Goal: Use online tool/utility: Utilize a website feature to perform a specific function

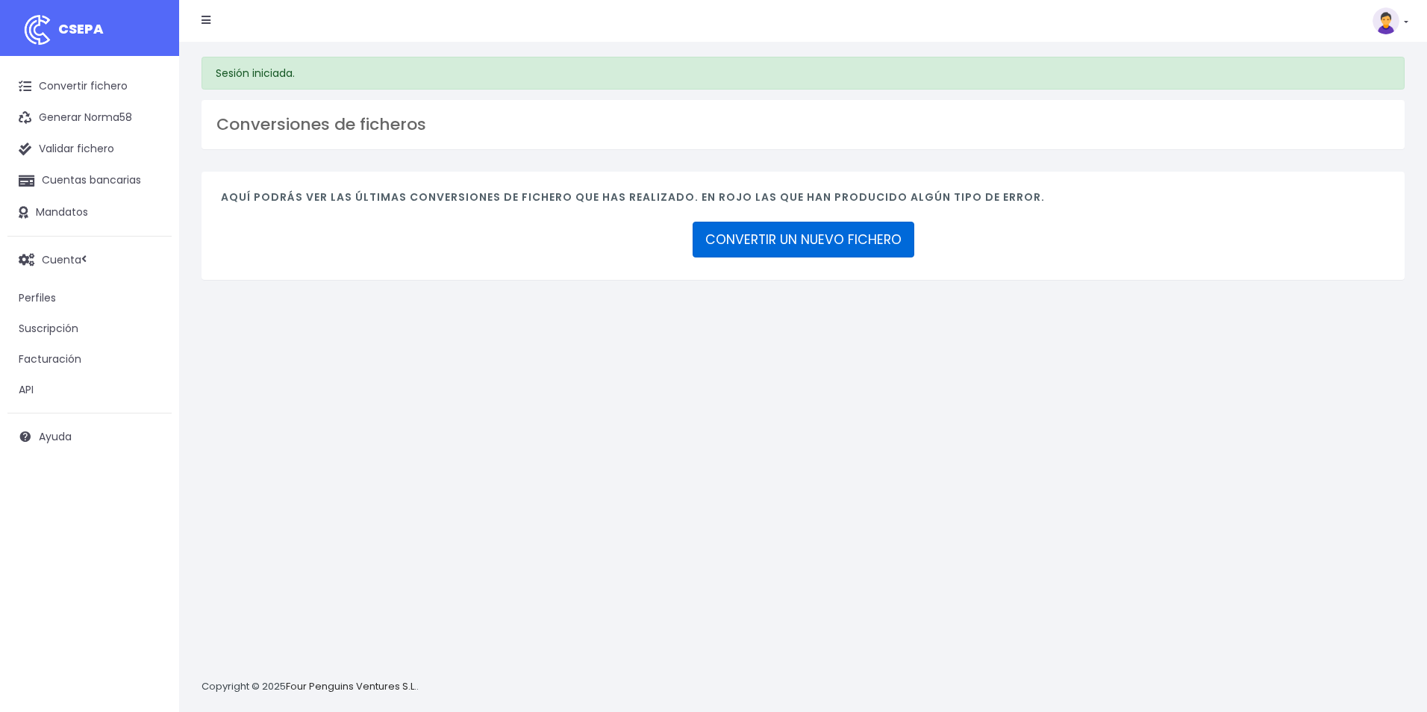
click at [839, 243] on link "CONVERTIR UN NUEVO FICHERO" at bounding box center [804, 240] width 222 height 36
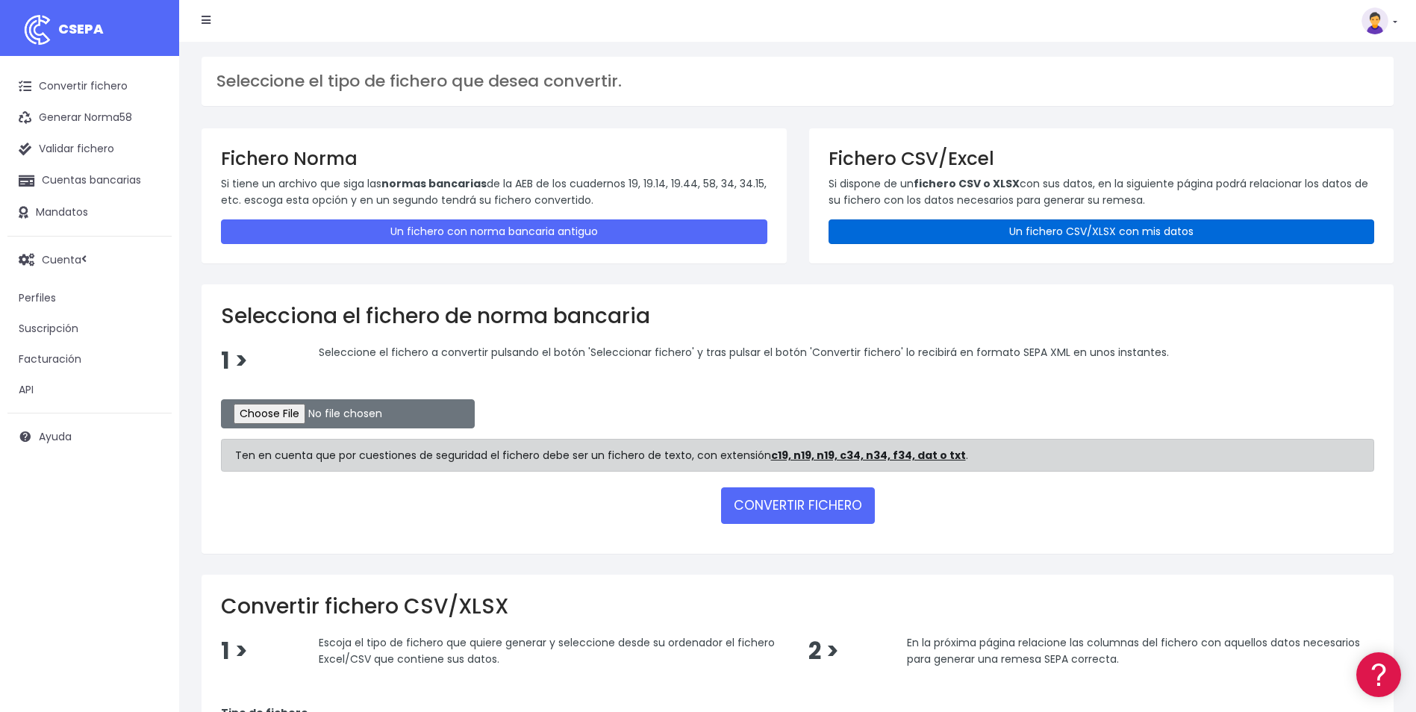
click at [1056, 230] on link "Un fichero CSV/XLSX con mis datos" at bounding box center [1101, 231] width 546 height 25
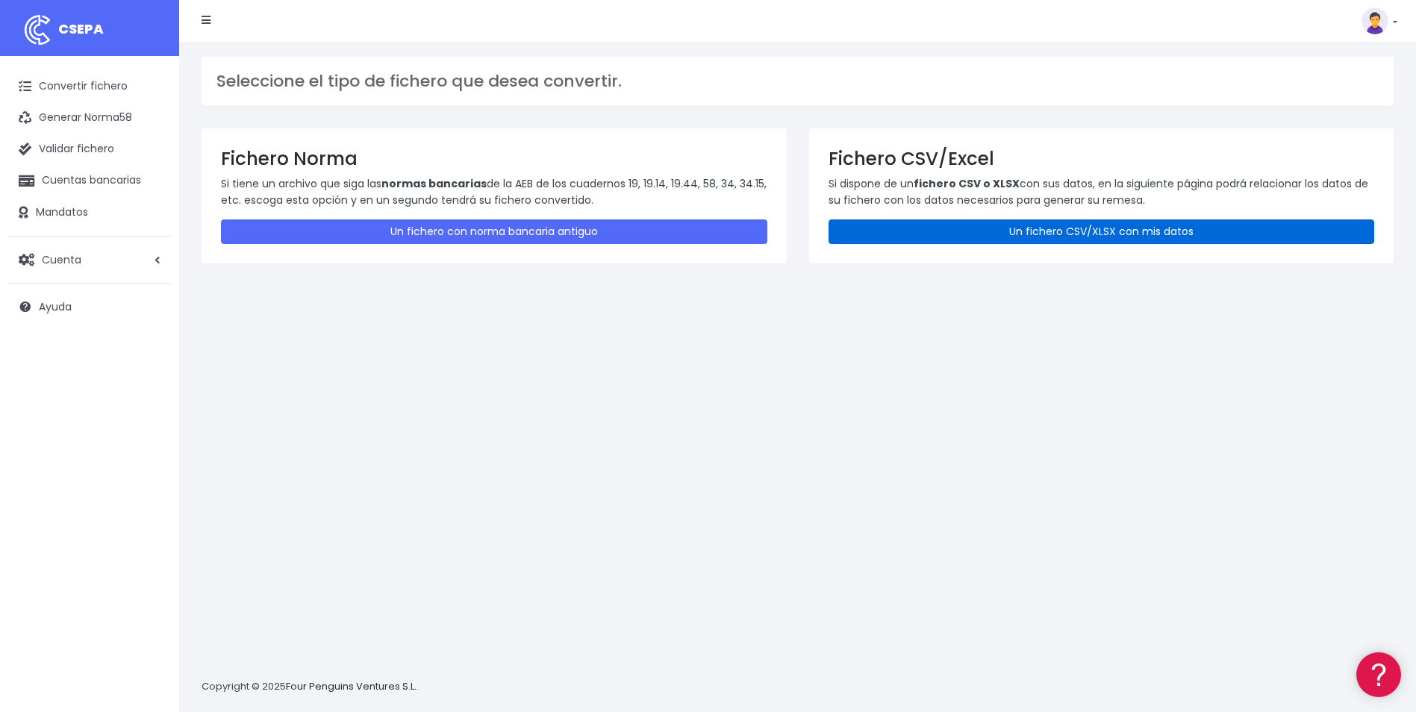
click at [1105, 231] on link "Un fichero CSV/XLSX con mis datos" at bounding box center [1101, 231] width 546 height 25
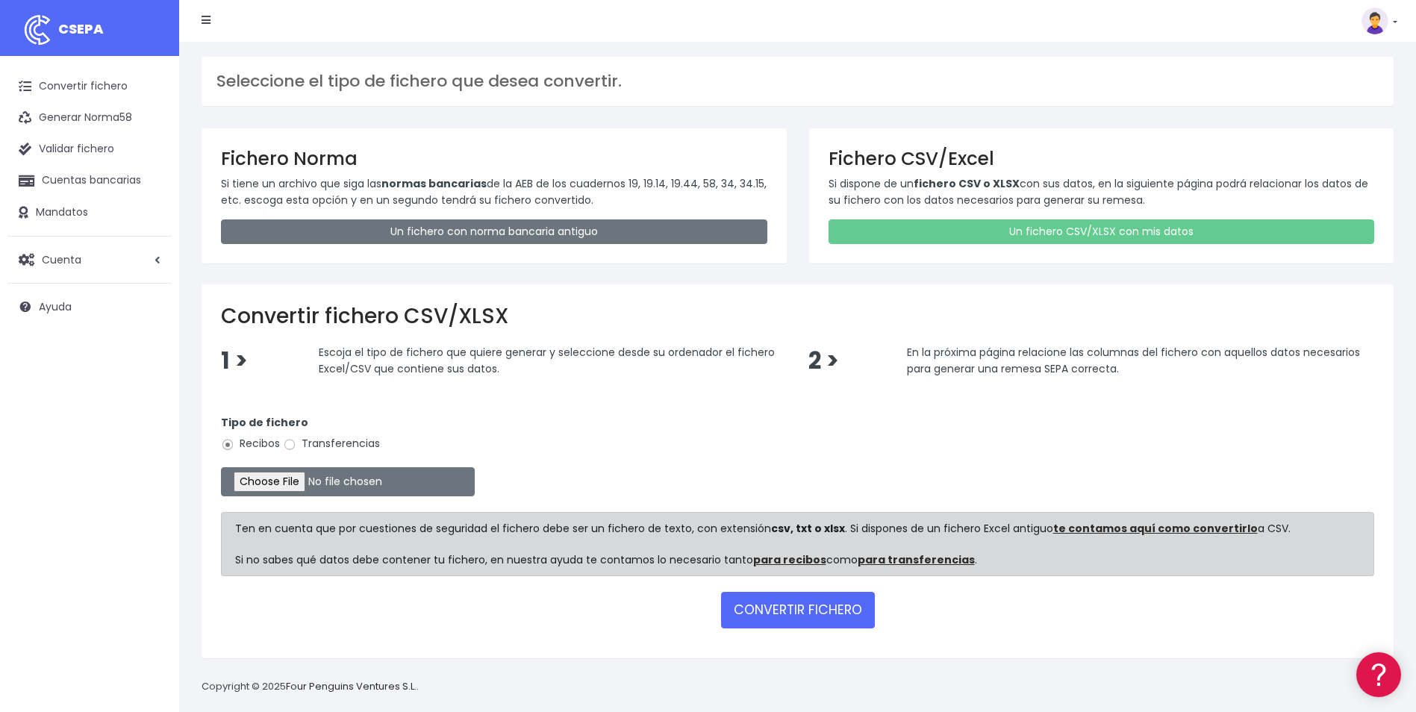
click at [329, 441] on label "Transferencias" at bounding box center [331, 444] width 97 height 16
click at [296, 441] on input "Transferencias" at bounding box center [289, 444] width 13 height 13
radio input "true"
click at [287, 482] on input "file" at bounding box center [348, 481] width 254 height 29
type input "C:\fakepath\Trasferencia Manual SEPA 06.10.2025_0534 ES 327,47 .csv"
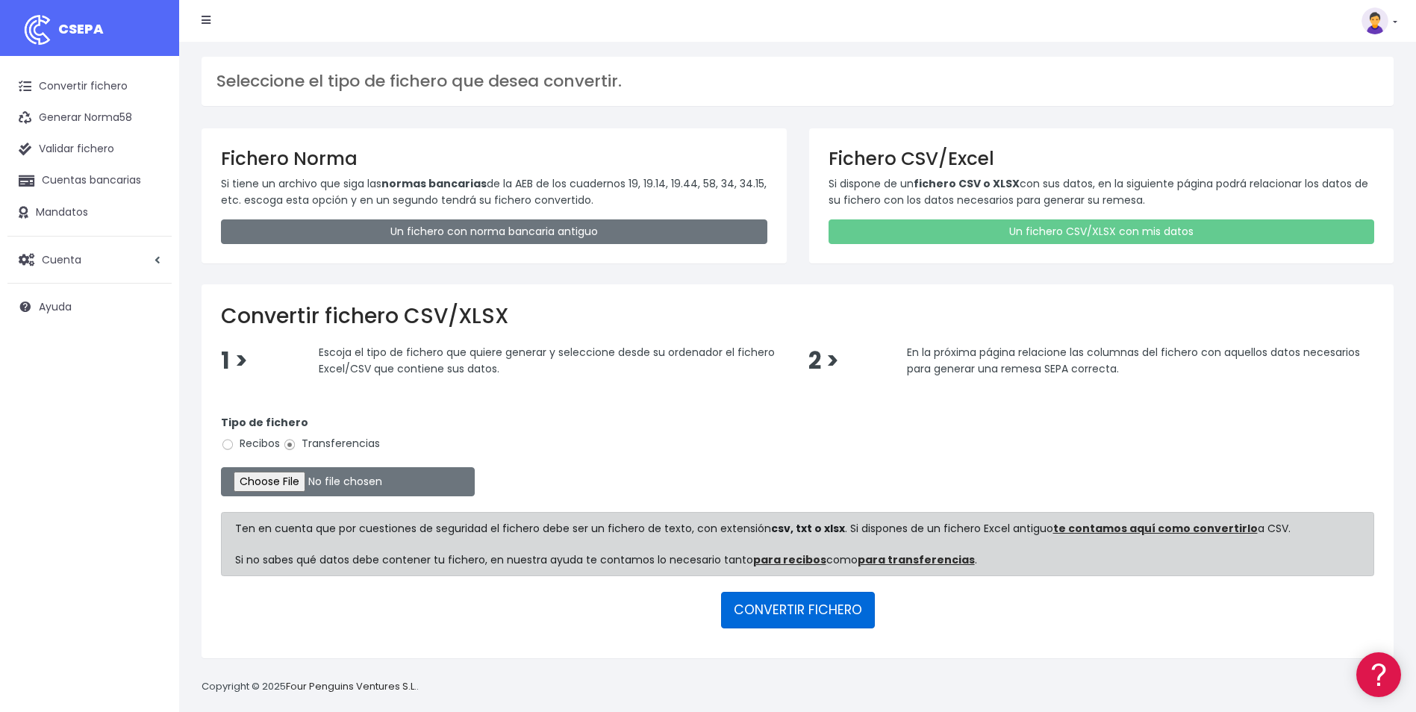
drag, startPoint x: 858, startPoint y: 611, endPoint x: 849, endPoint y: 609, distance: 8.3
click at [858, 611] on button "CONVERTIR FICHERO" at bounding box center [798, 610] width 154 height 36
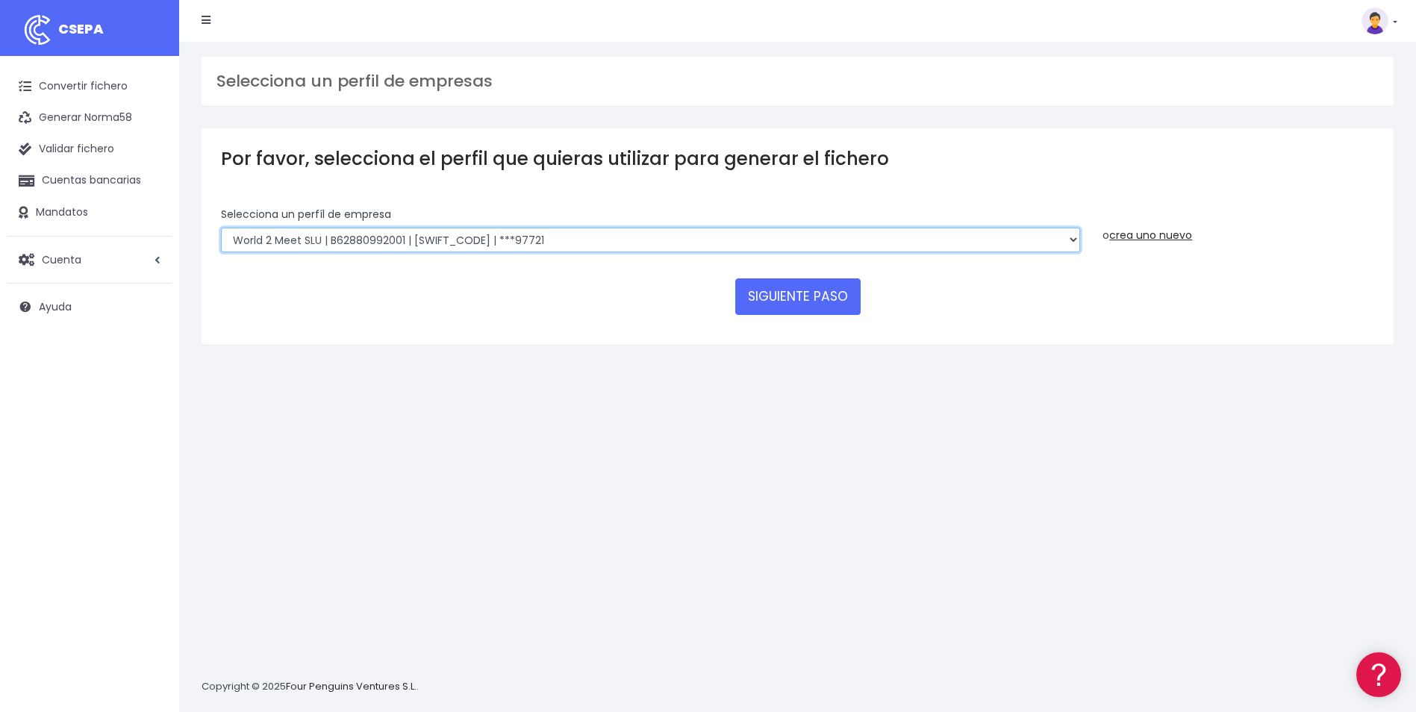
click at [672, 234] on select "World 2 Meet SLU | B62880992001 | BSABESBBXXX | ***97721 WORLD2MEET,S.L.U | B62…" at bounding box center [650, 240] width 859 height 25
select select "563"
click at [221, 228] on select "World 2 Meet SLU | B62880992001 | BSABESBBXXX | ***97721 WORLD2MEET,S.L.U | B62…" at bounding box center [650, 240] width 859 height 25
click at [766, 294] on button "SIGUIENTE PASO" at bounding box center [797, 296] width 125 height 36
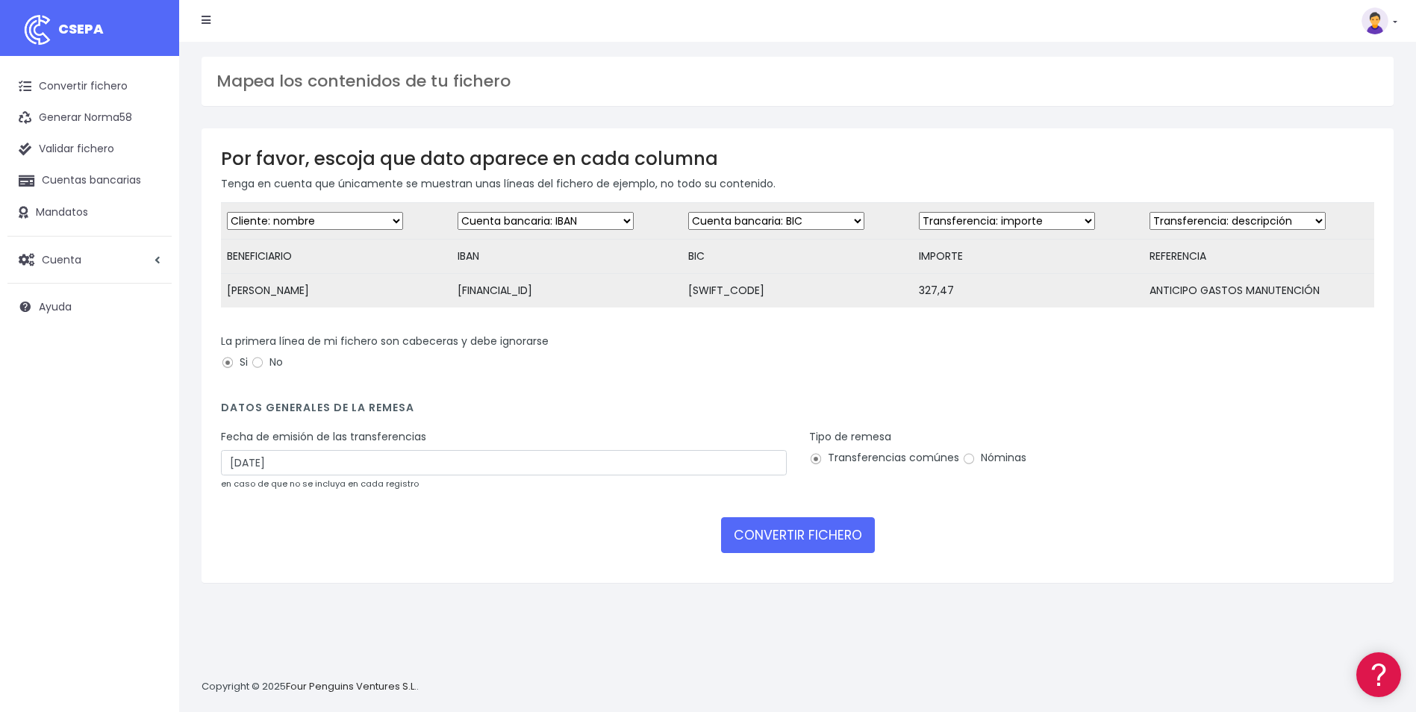
click at [1280, 214] on select "Desechar campo Cliente: nombre Cliente: DNI Cliente: Email Cliente: referencia …" at bounding box center [1237, 221] width 176 height 18
click at [1149, 212] on select "Desechar campo Cliente: nombre Cliente: DNI Cliente: Email Cliente: referencia …" at bounding box center [1237, 221] width 176 height 18
click at [319, 472] on input "08/10/2025" at bounding box center [504, 462] width 566 height 25
click at [241, 578] on td "6" at bounding box center [236, 576] width 22 height 22
type input "06/10/2025"
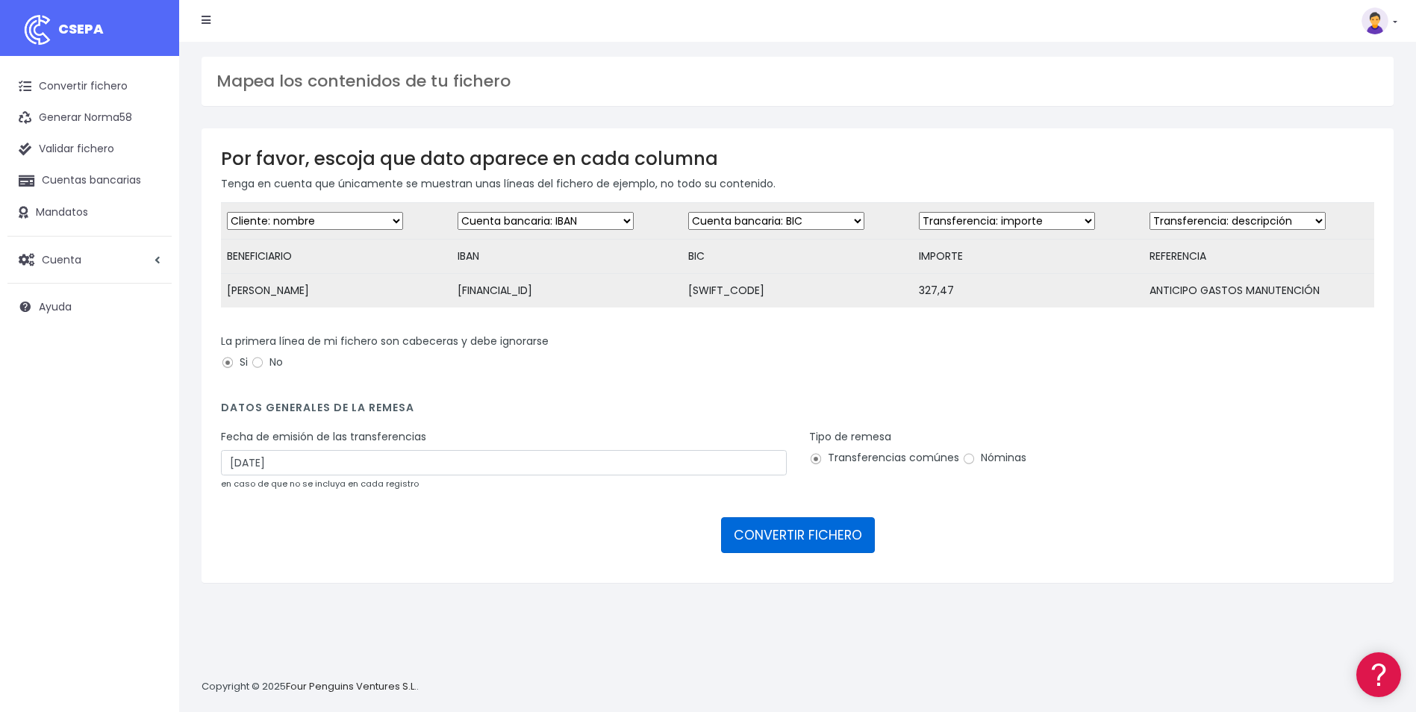
click at [793, 553] on button "CONVERTIR FICHERO" at bounding box center [798, 535] width 154 height 36
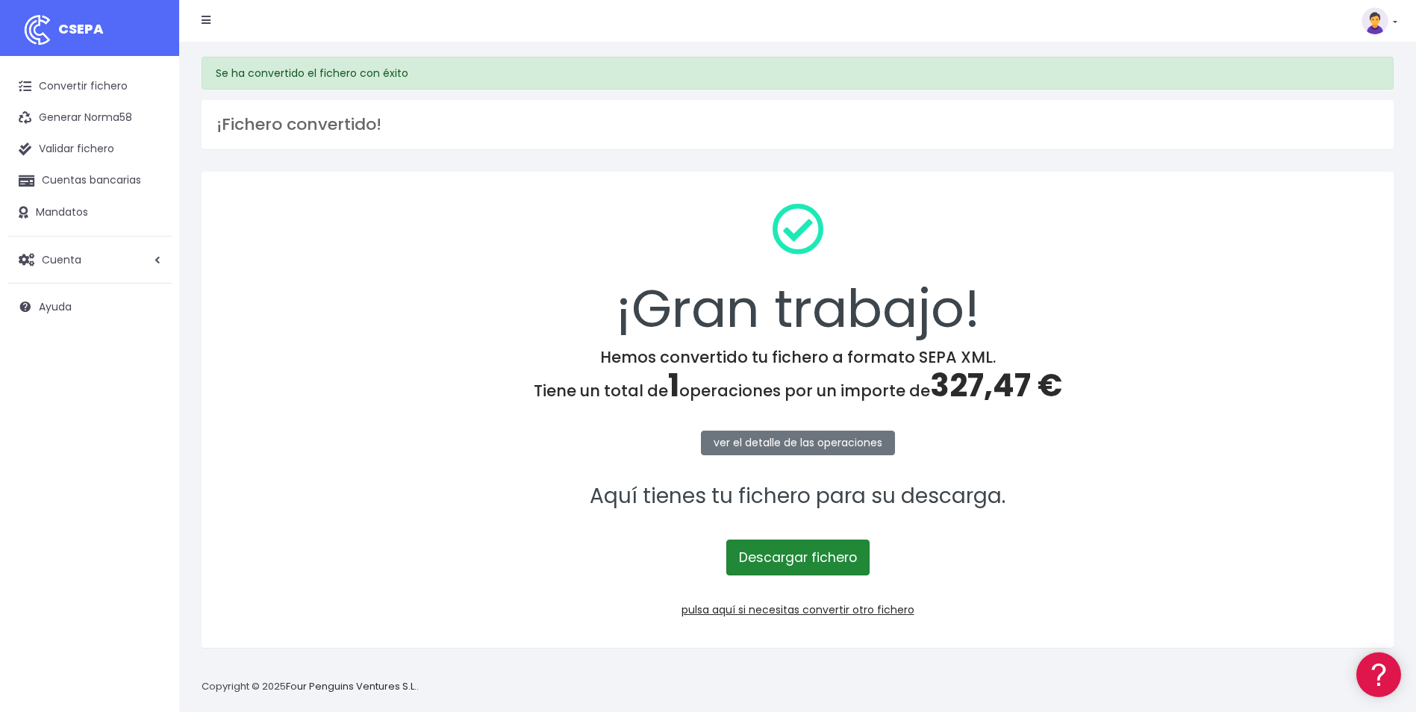
click at [793, 551] on link "Descargar fichero" at bounding box center [797, 558] width 143 height 36
